Goal: Task Accomplishment & Management: Use online tool/utility

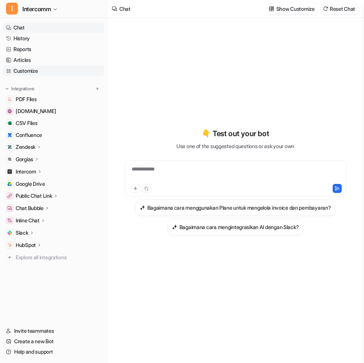
click at [46, 69] on link "Customize" at bounding box center [53, 71] width 101 height 10
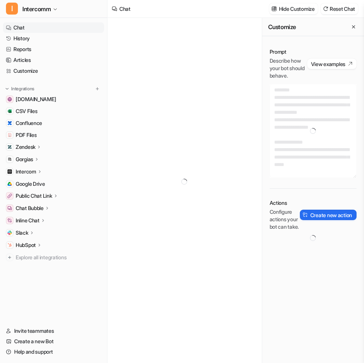
type textarea "**********"
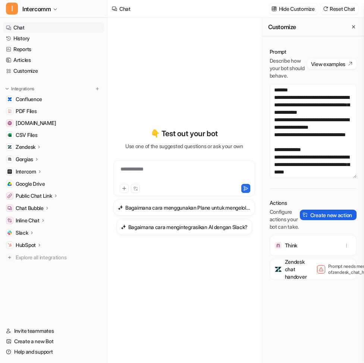
click at [329, 220] on button "Create new action" at bounding box center [328, 215] width 57 height 10
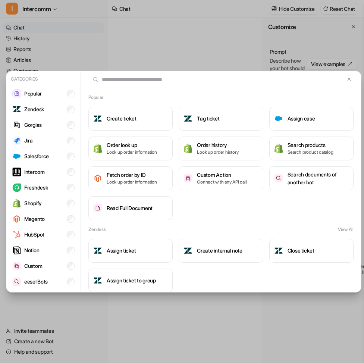
click at [193, 83] on input "text" at bounding box center [216, 79] width 257 height 16
click at [46, 261] on li "Custom" at bounding box center [43, 266] width 68 height 15
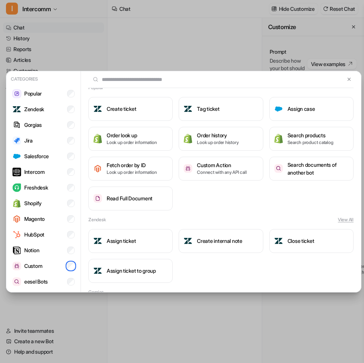
scroll to position [10, 0]
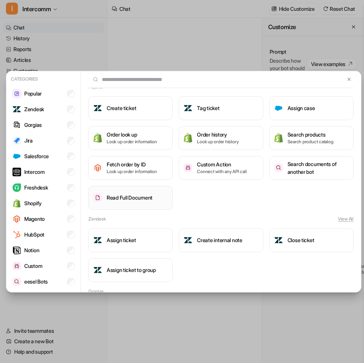
click at [147, 203] on button "Read Full Document" at bounding box center [130, 198] width 84 height 24
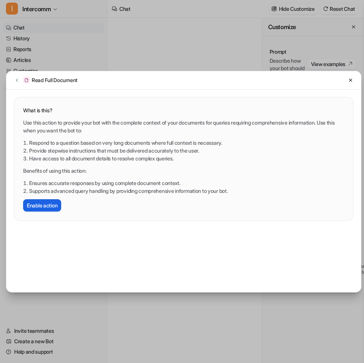
click at [56, 204] on button "Enable action" at bounding box center [42, 205] width 38 height 12
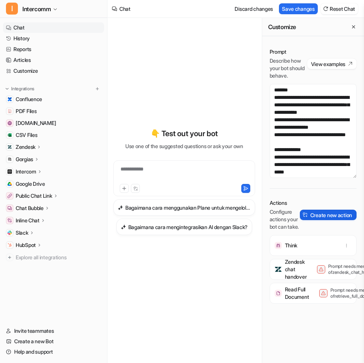
click at [317, 220] on button "Create new action" at bounding box center [328, 215] width 57 height 10
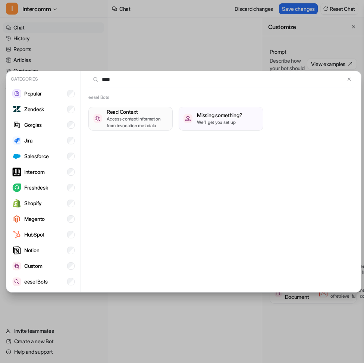
type input "****"
click at [150, 121] on p "Access context information from invocation metadata" at bounding box center [137, 122] width 61 height 13
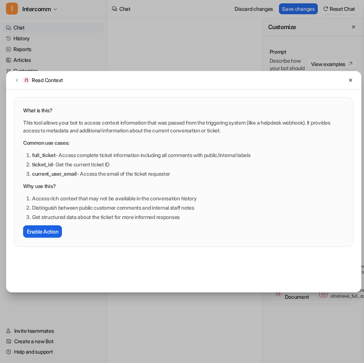
click at [36, 232] on button "Enable Action" at bounding box center [42, 231] width 39 height 12
